Goal: Information Seeking & Learning: Learn about a topic

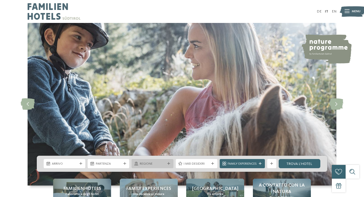
click at [167, 163] on icon at bounding box center [168, 164] width 3 height 3
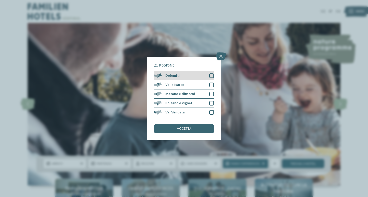
click at [211, 77] on div at bounding box center [211, 76] width 5 height 5
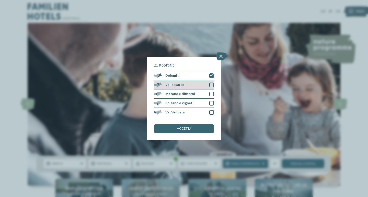
click at [211, 84] on div at bounding box center [211, 85] width 5 height 5
drag, startPoint x: 211, startPoint y: 91, endPoint x: 211, endPoint y: 95, distance: 4.3
click at [211, 91] on div "Merano e dintorni" at bounding box center [184, 94] width 60 height 9
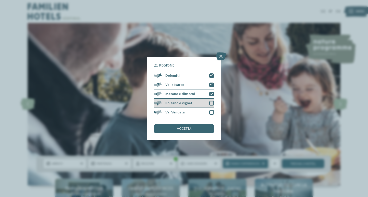
click at [211, 102] on div at bounding box center [211, 103] width 5 height 5
click at [211, 112] on div at bounding box center [211, 112] width 5 height 5
click at [194, 130] on div "accetta" at bounding box center [184, 128] width 60 height 9
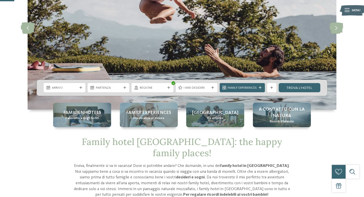
scroll to position [77, 0]
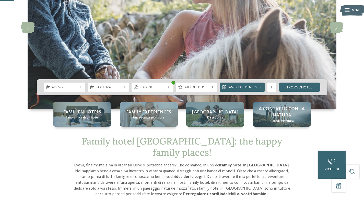
click at [259, 85] on div "Family Experiences" at bounding box center [242, 87] width 45 height 9
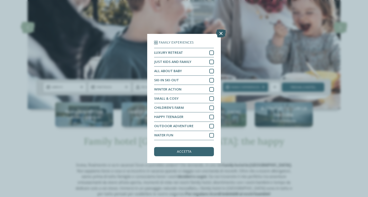
click at [222, 32] on icon at bounding box center [221, 34] width 10 height 8
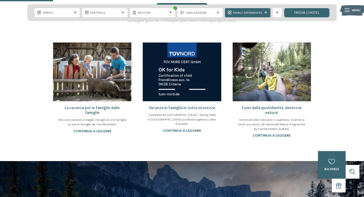
scroll to position [307, 0]
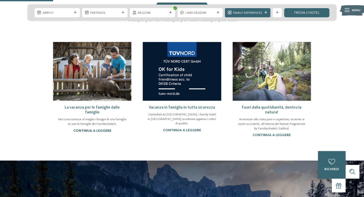
click at [98, 129] on link "continua a leggere" at bounding box center [92, 131] width 38 height 4
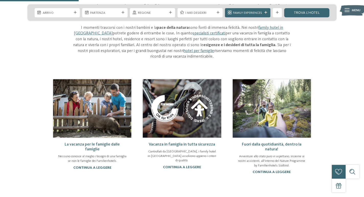
scroll to position [179, 0]
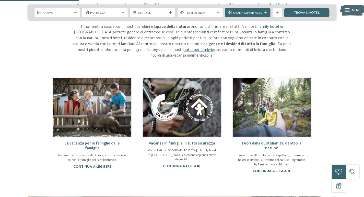
click at [108, 167] on link "continua a leggere" at bounding box center [92, 167] width 38 height 4
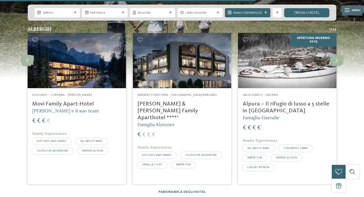
scroll to position [613, 0]
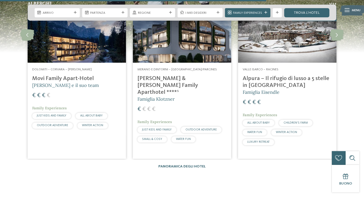
click at [202, 128] on span "OUTDOOR ADVENTURE" at bounding box center [200, 129] width 31 height 3
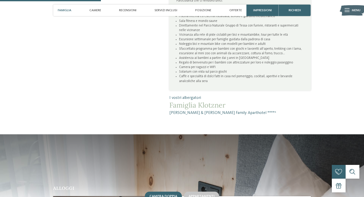
scroll to position [409, 0]
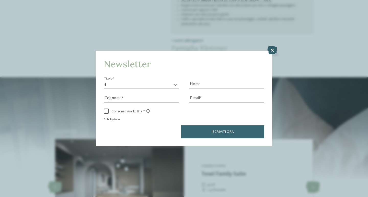
click at [271, 51] on icon at bounding box center [272, 50] width 10 height 8
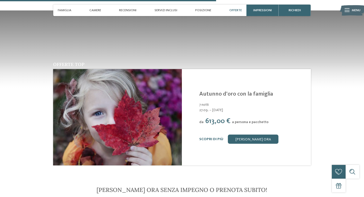
scroll to position [894, 0]
